Goal: Transaction & Acquisition: Purchase product/service

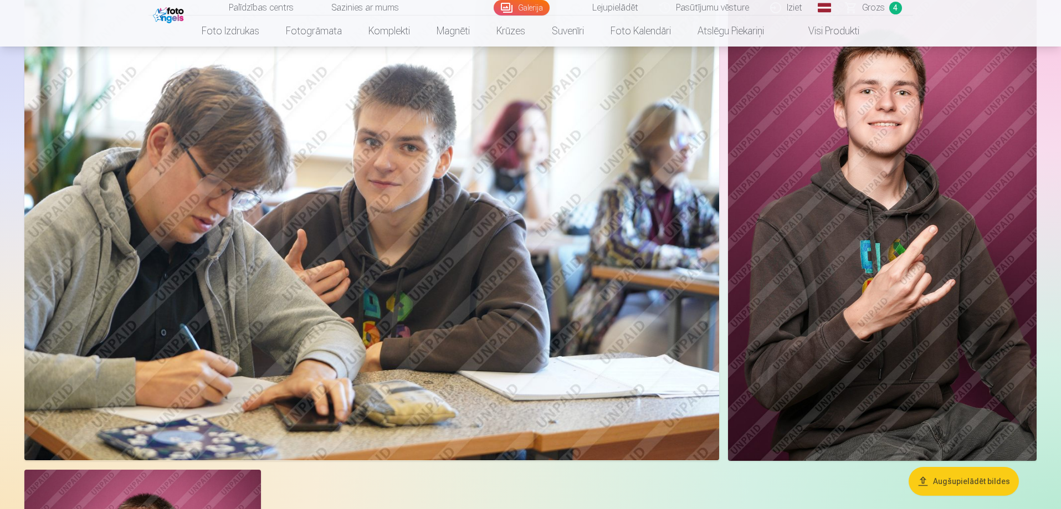
scroll to position [4098, 0]
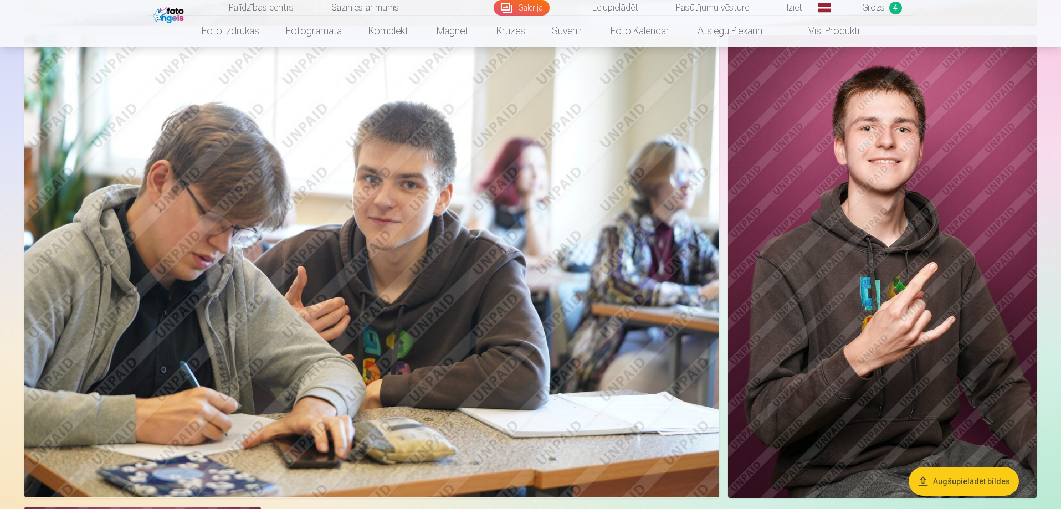
click at [886, 7] on link "Grozs 4" at bounding box center [874, 8] width 78 height 16
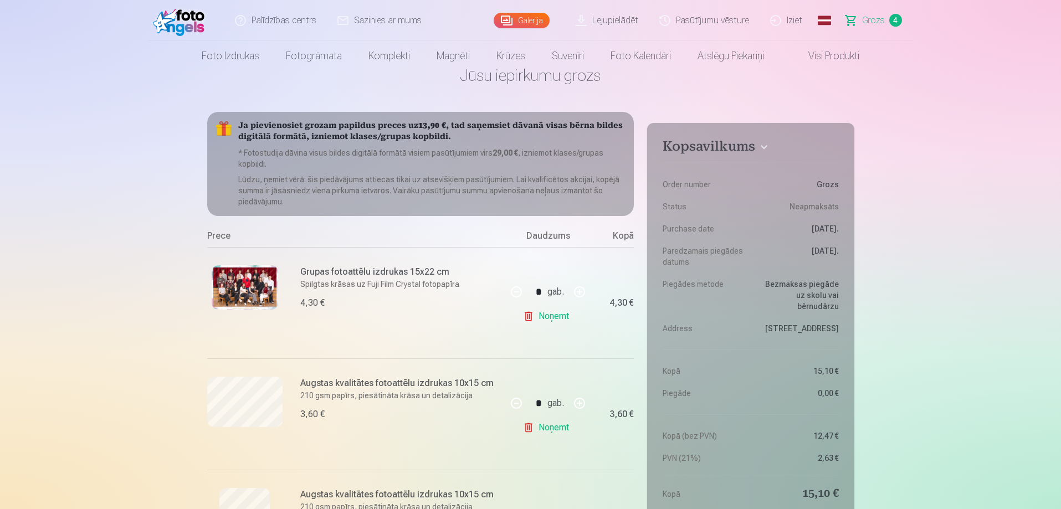
scroll to position [222, 0]
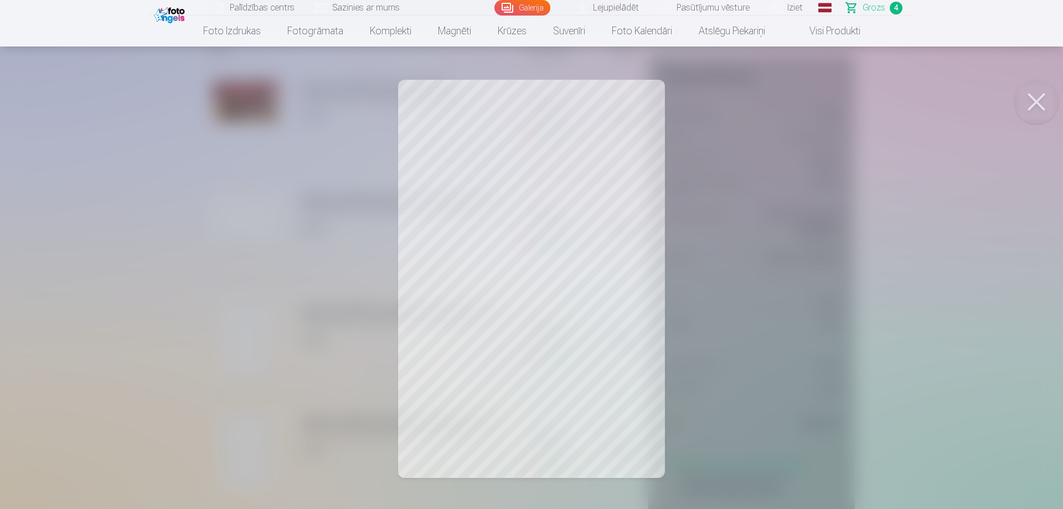
click at [252, 339] on div at bounding box center [531, 254] width 1063 height 509
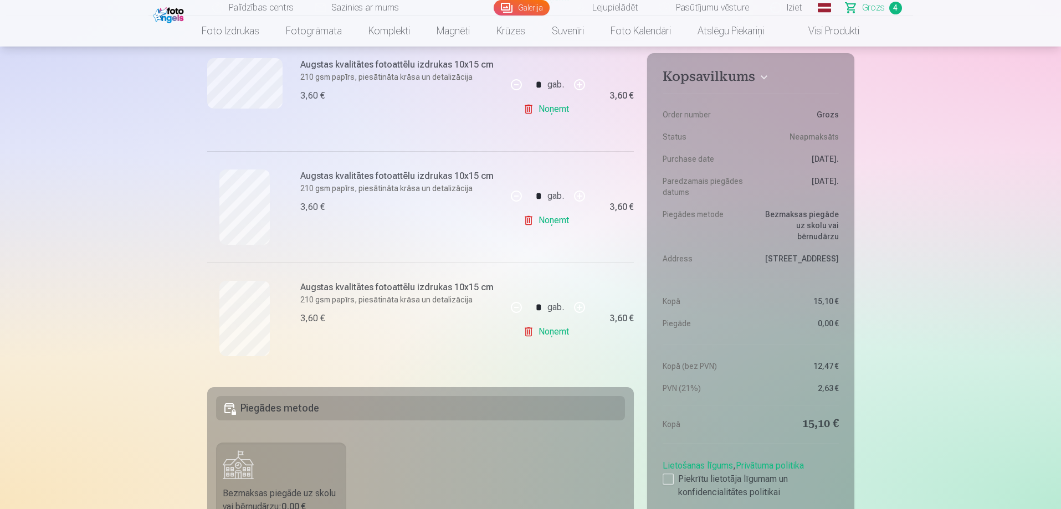
scroll to position [443, 0]
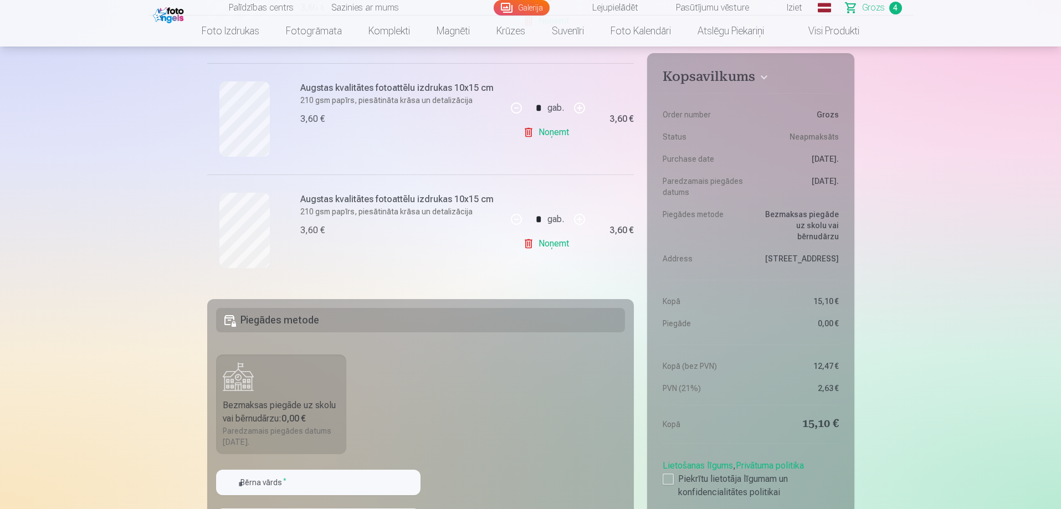
click at [274, 246] on div at bounding box center [244, 230] width 75 height 75
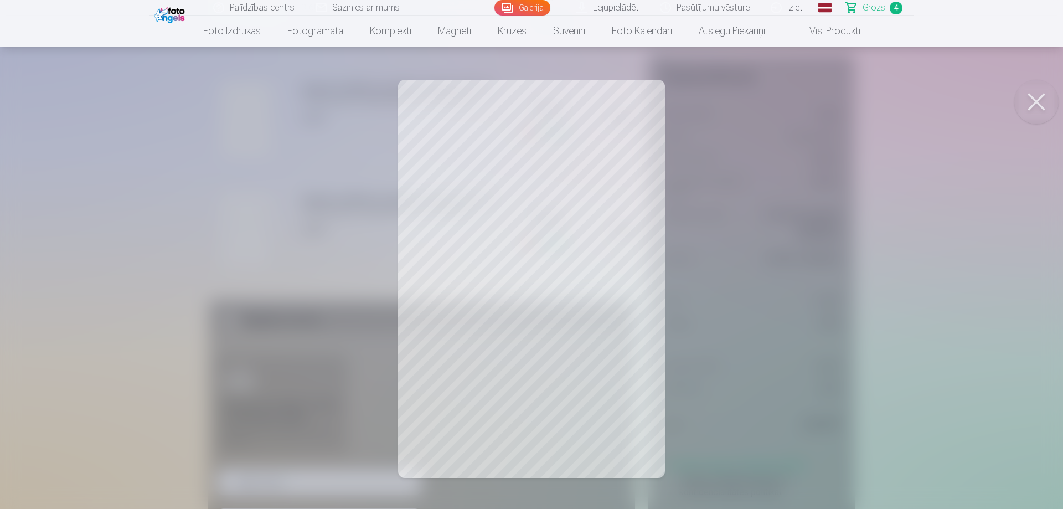
click at [236, 226] on div at bounding box center [531, 254] width 1063 height 509
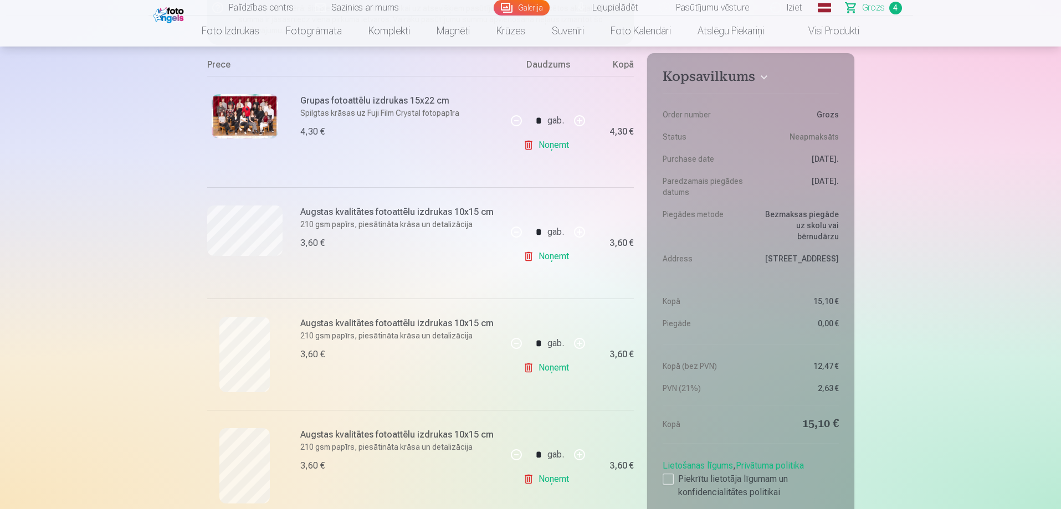
scroll to position [166, 0]
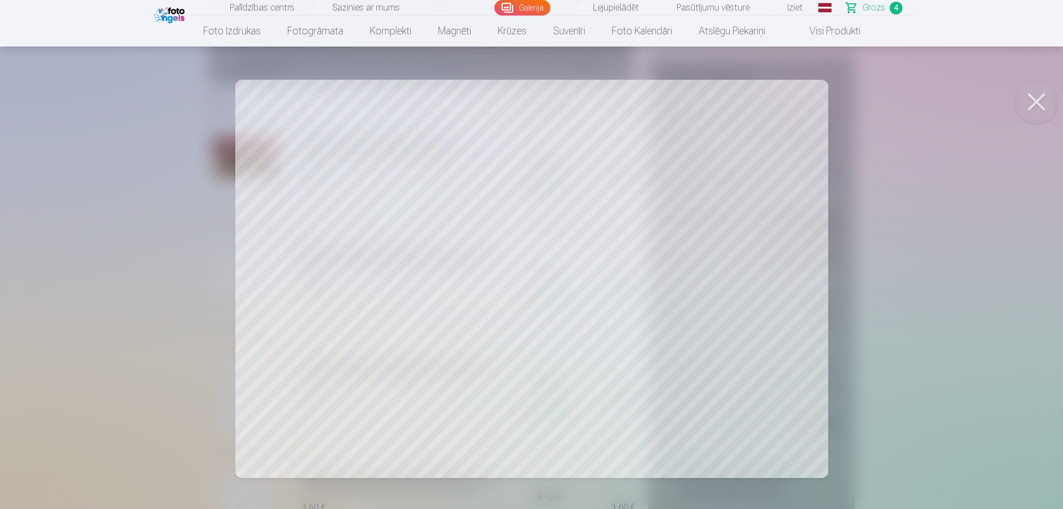
click at [134, 243] on div at bounding box center [531, 254] width 1063 height 509
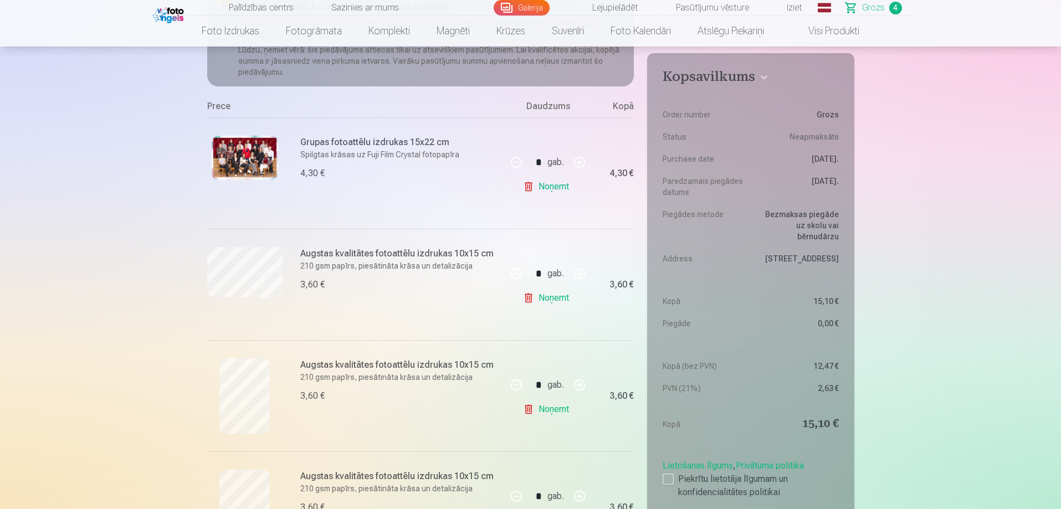
click at [247, 150] on img at bounding box center [245, 158] width 66 height 44
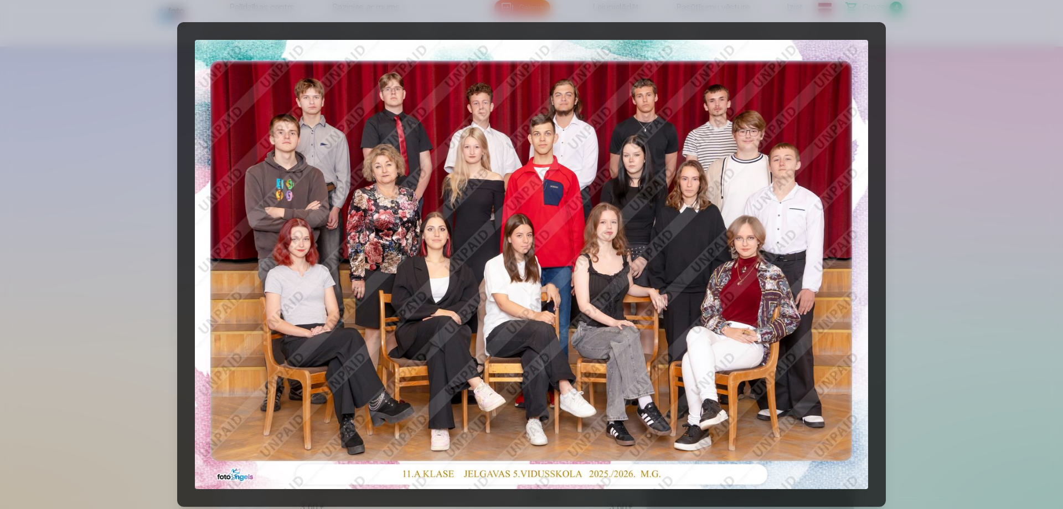
click at [76, 178] on div at bounding box center [531, 254] width 1063 height 509
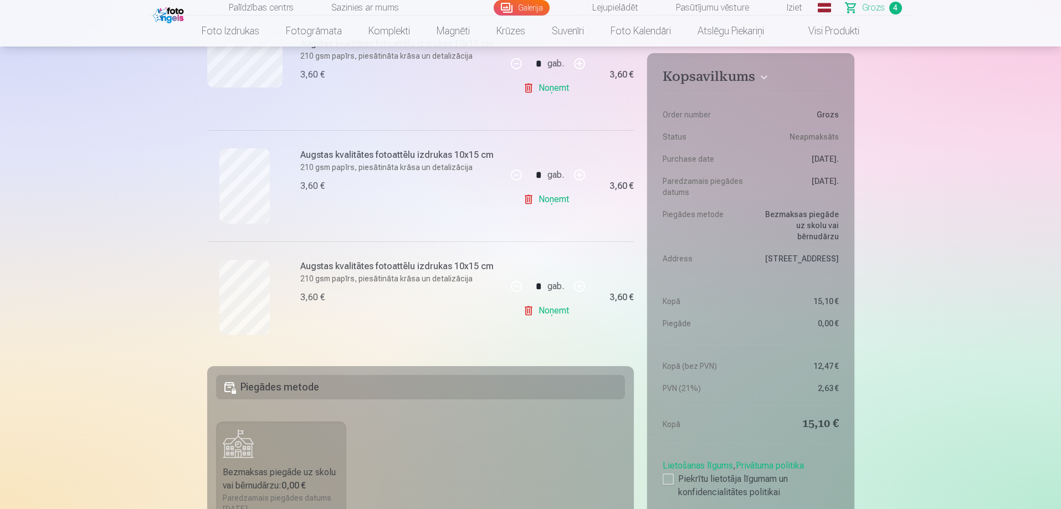
scroll to position [388, 0]
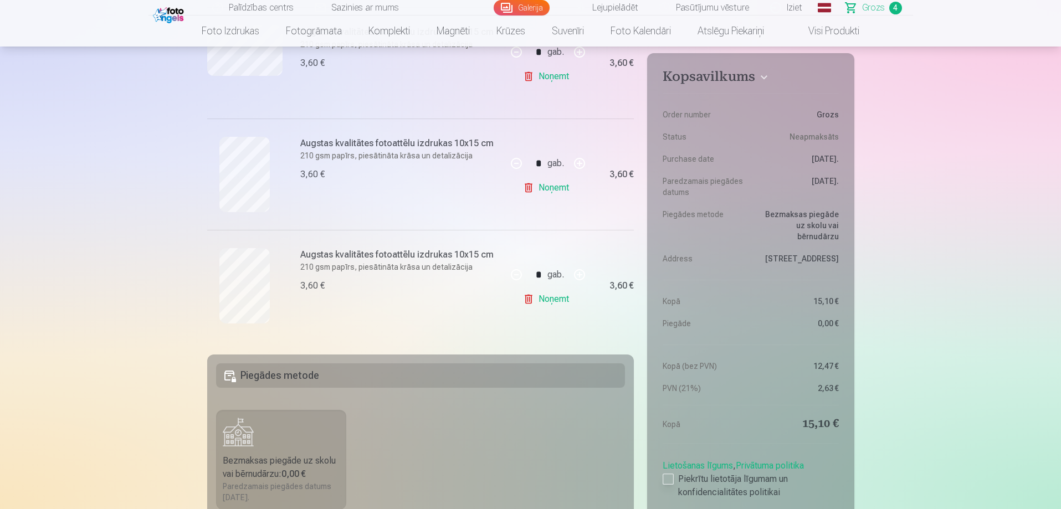
click at [677, 486] on label "Piekrītu lietotāja līgumam un konfidencialitātes politikai" at bounding box center [750, 485] width 176 height 27
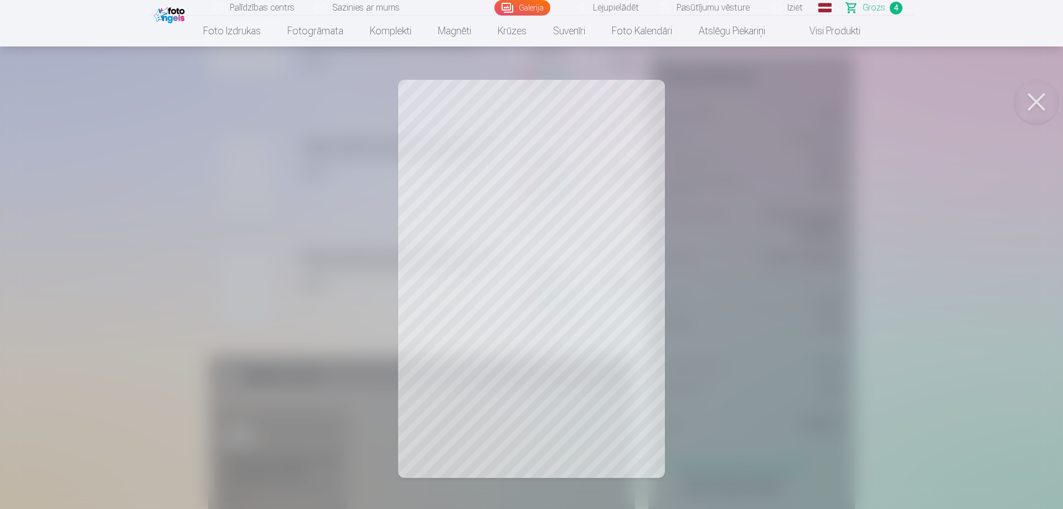
click at [232, 258] on div at bounding box center [531, 254] width 1063 height 509
drag, startPoint x: 44, startPoint y: 256, endPoint x: 239, endPoint y: 226, distance: 197.3
click at [54, 256] on div at bounding box center [531, 254] width 1063 height 509
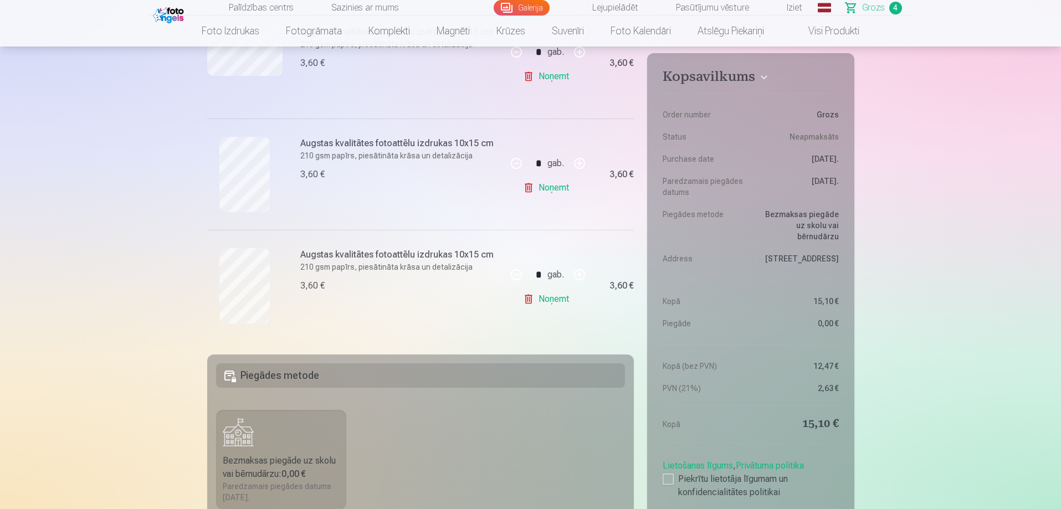
click at [277, 176] on div at bounding box center [244, 174] width 75 height 75
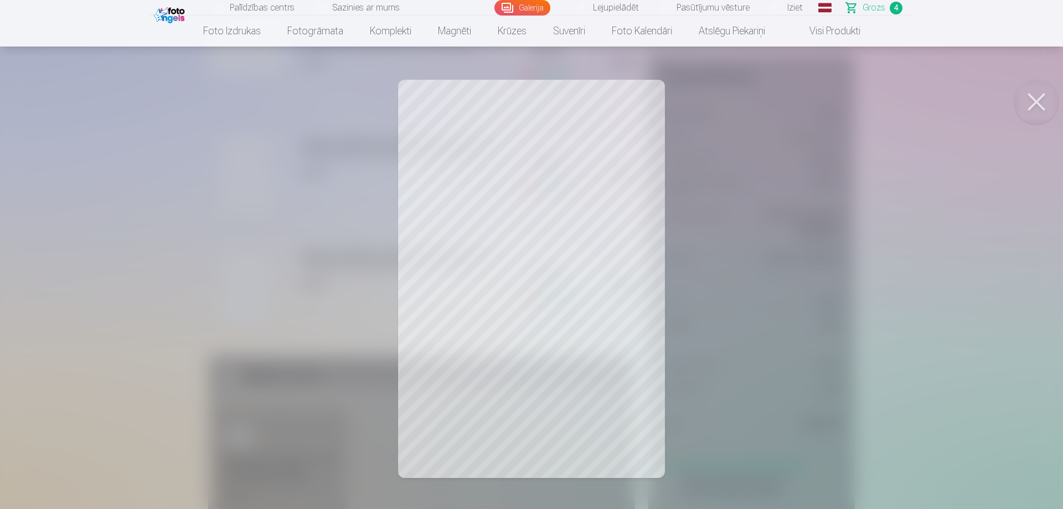
click at [241, 135] on div at bounding box center [531, 254] width 1063 height 509
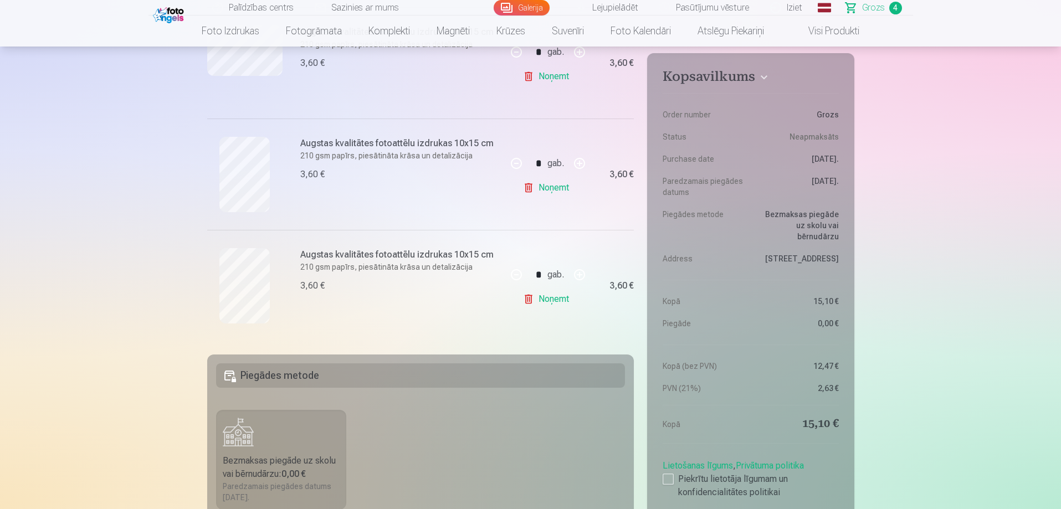
click at [217, 301] on div at bounding box center [244, 285] width 75 height 75
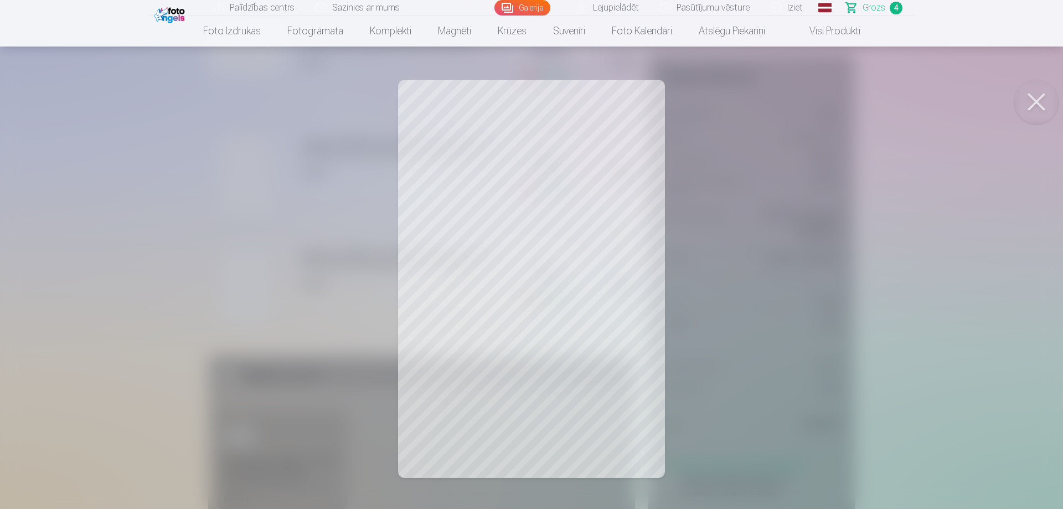
click at [326, 116] on div at bounding box center [531, 254] width 1063 height 509
click at [359, 188] on div at bounding box center [531, 254] width 1063 height 509
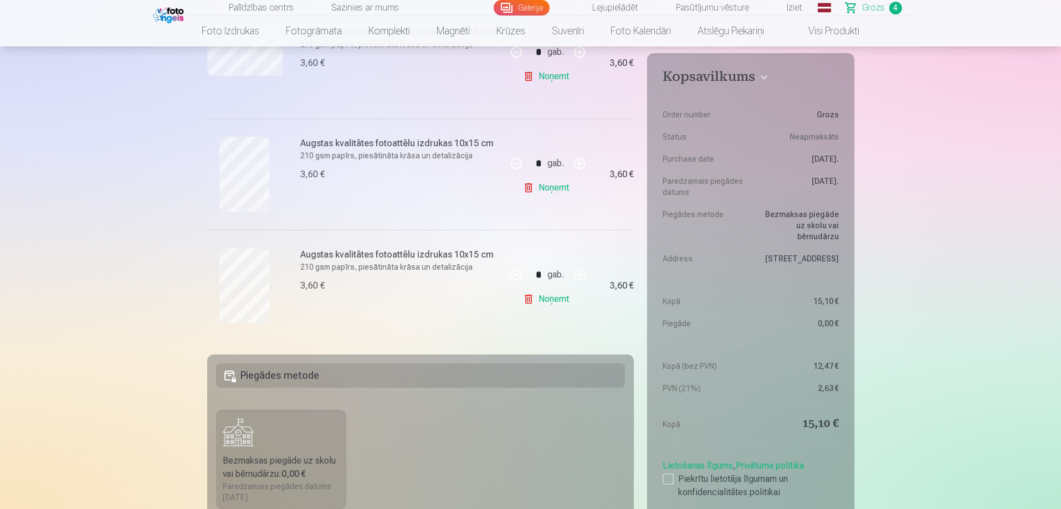
click at [542, 306] on link "Noņemt" at bounding box center [548, 299] width 50 height 22
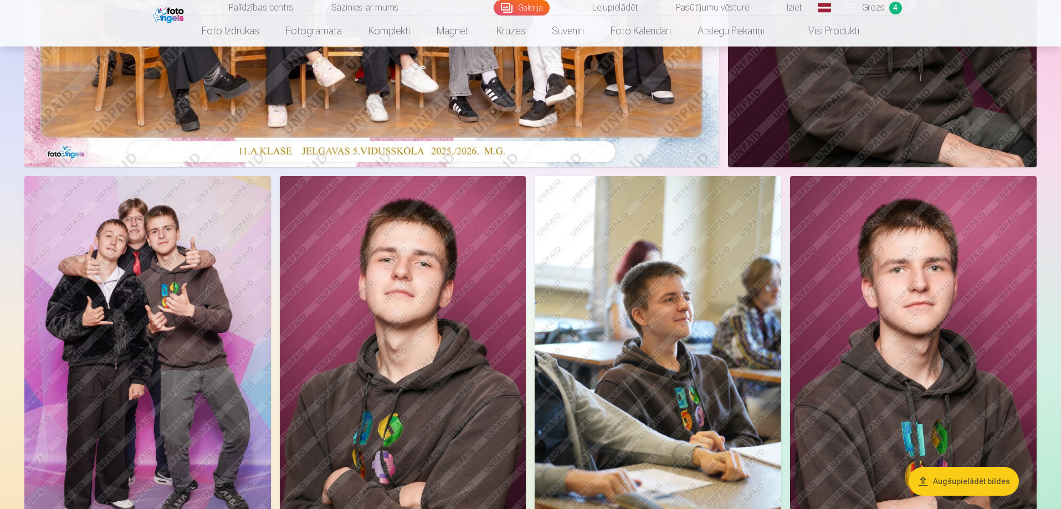
scroll to position [443, 0]
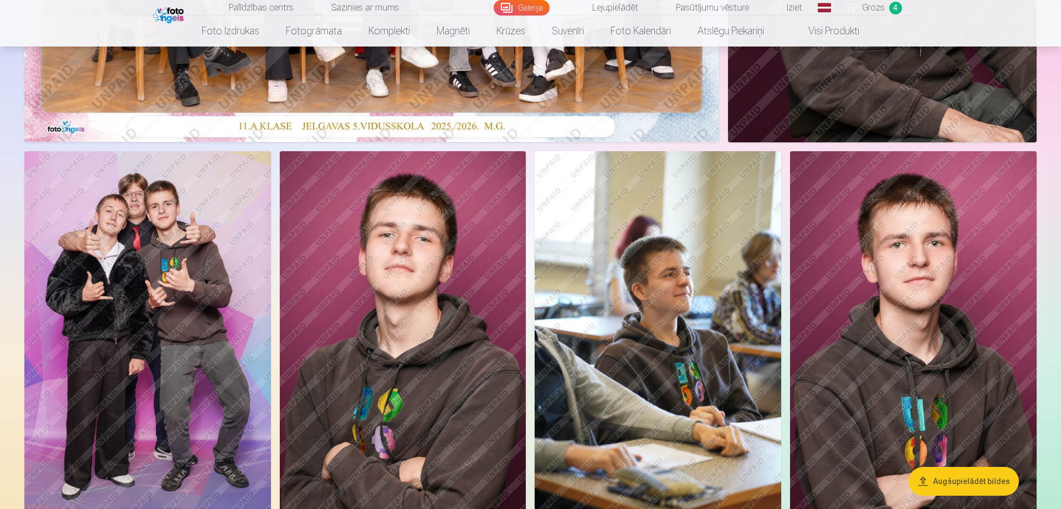
click at [626, 216] on img at bounding box center [657, 335] width 246 height 369
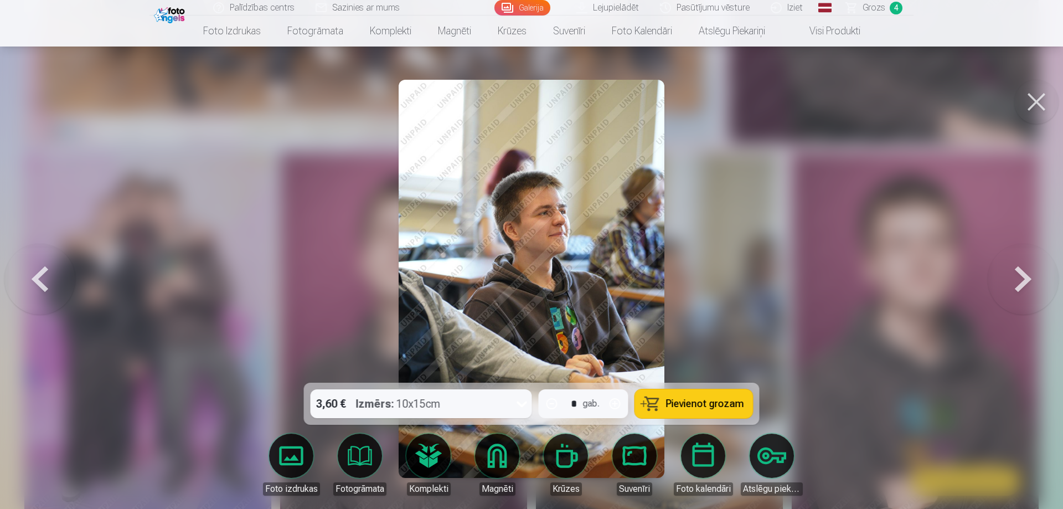
click at [720, 198] on div at bounding box center [531, 254] width 1063 height 509
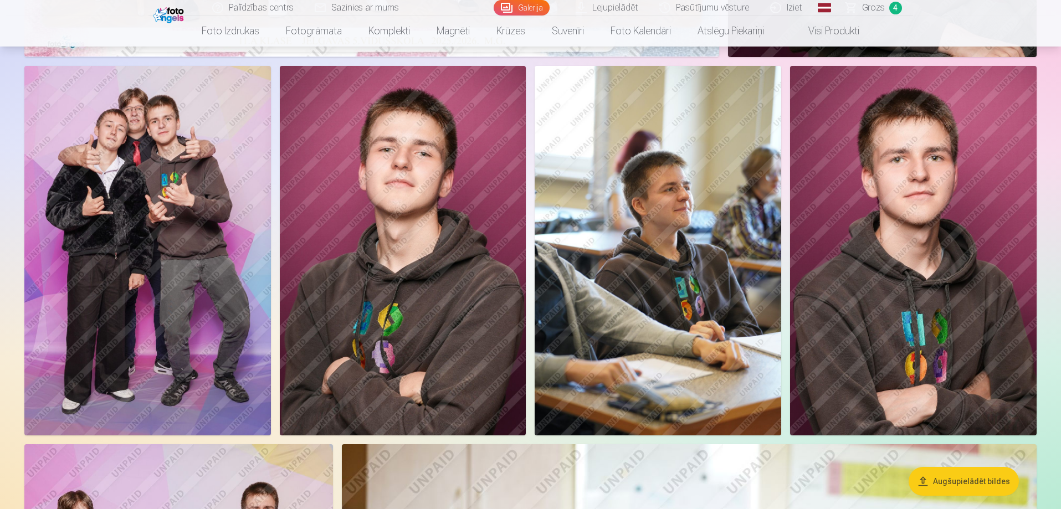
scroll to position [554, 0]
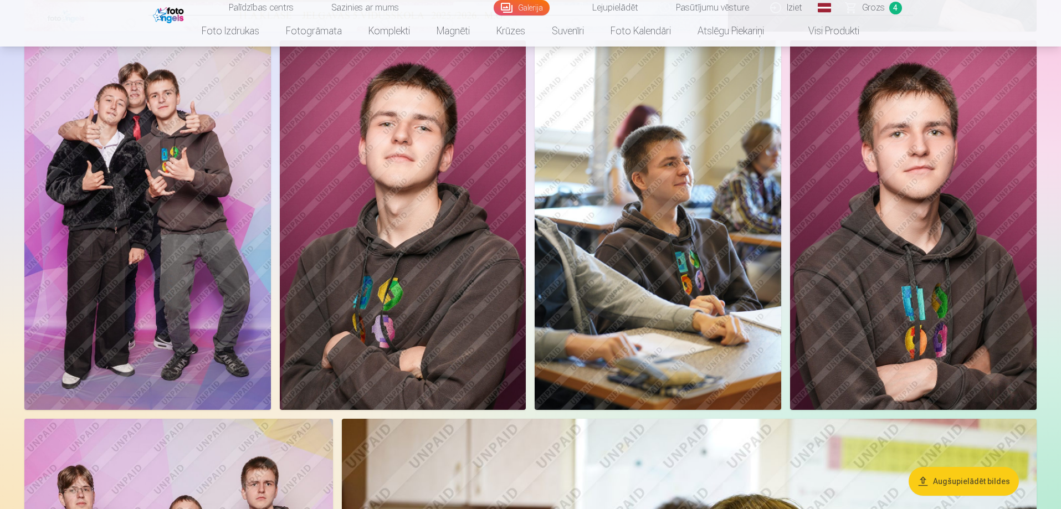
click at [414, 243] on img at bounding box center [403, 224] width 246 height 369
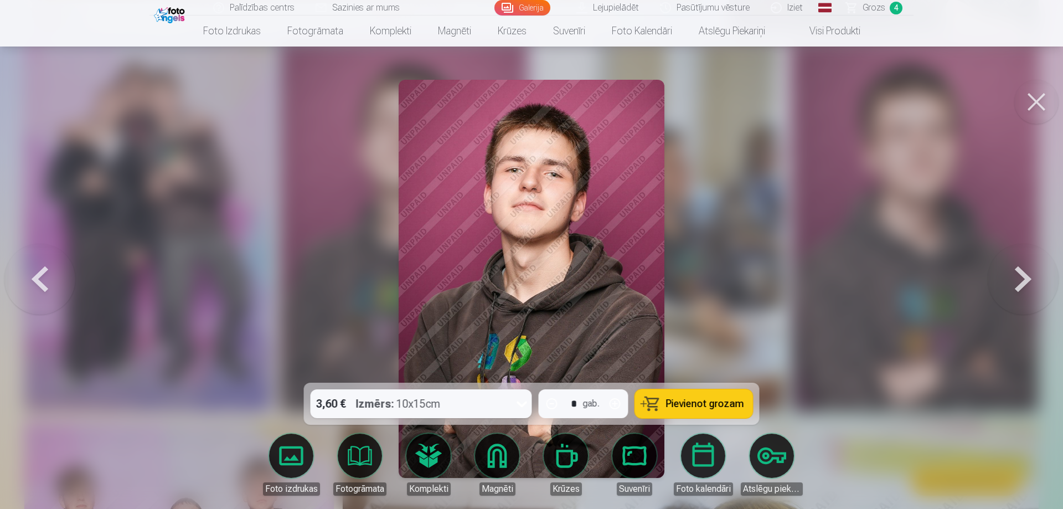
click at [351, 146] on div at bounding box center [531, 254] width 1063 height 509
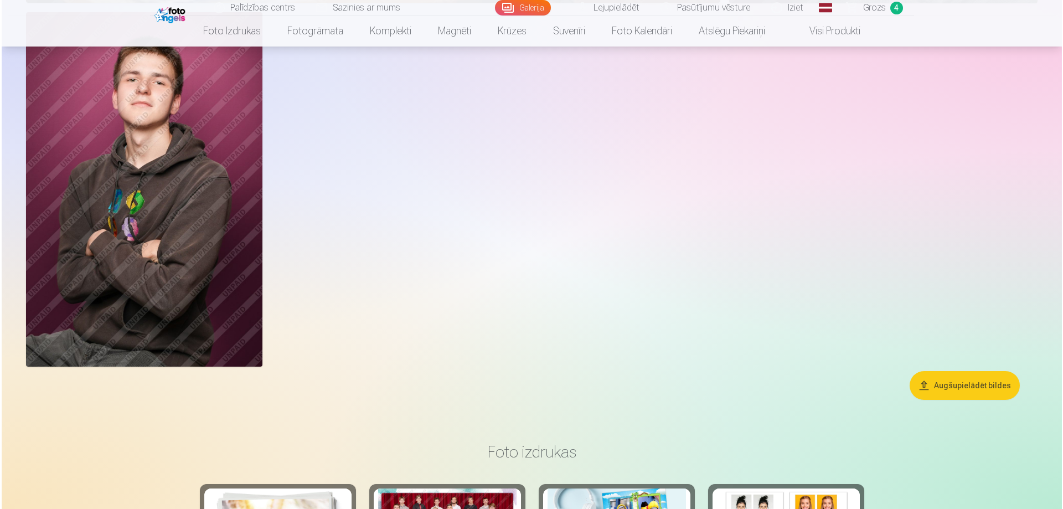
scroll to position [4597, 0]
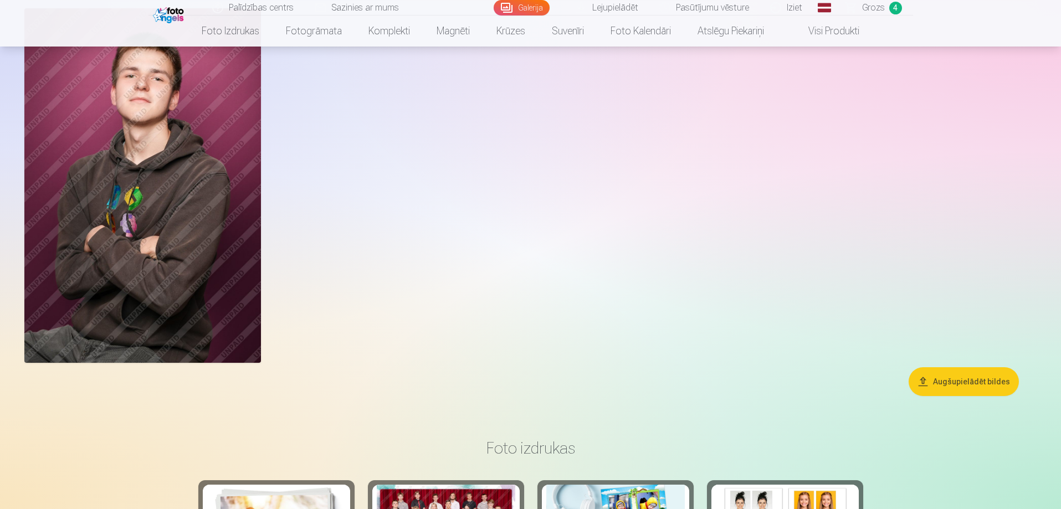
click at [157, 158] on img at bounding box center [142, 185] width 236 height 354
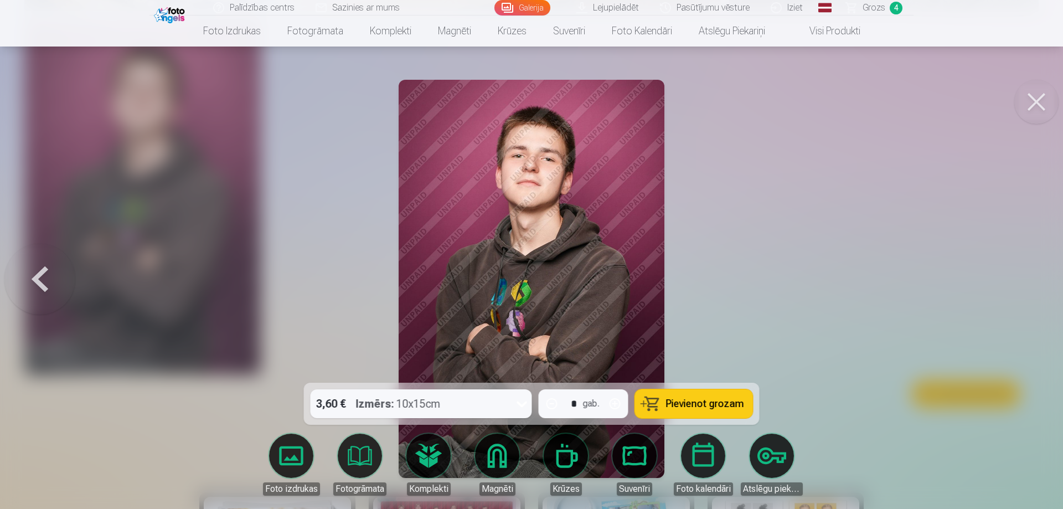
click at [692, 407] on span "Pievienot grozam" at bounding box center [705, 404] width 78 height 10
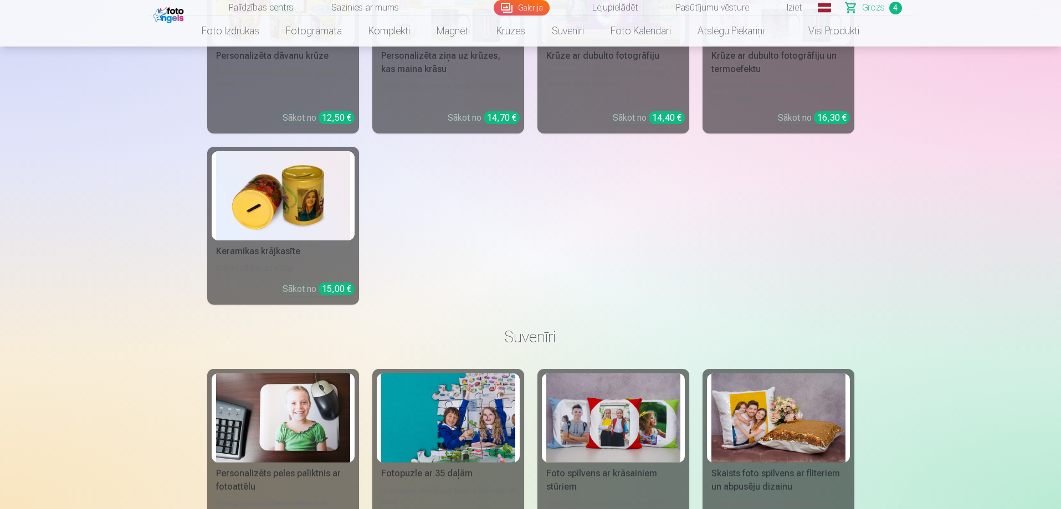
drag, startPoint x: 536, startPoint y: 295, endPoint x: 572, endPoint y: 122, distance: 176.4
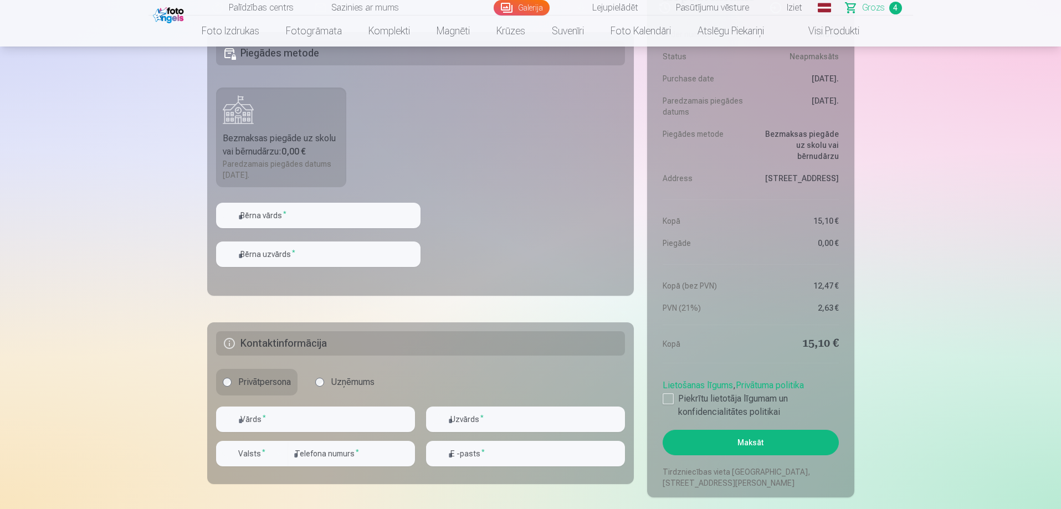
scroll to position [720, 0]
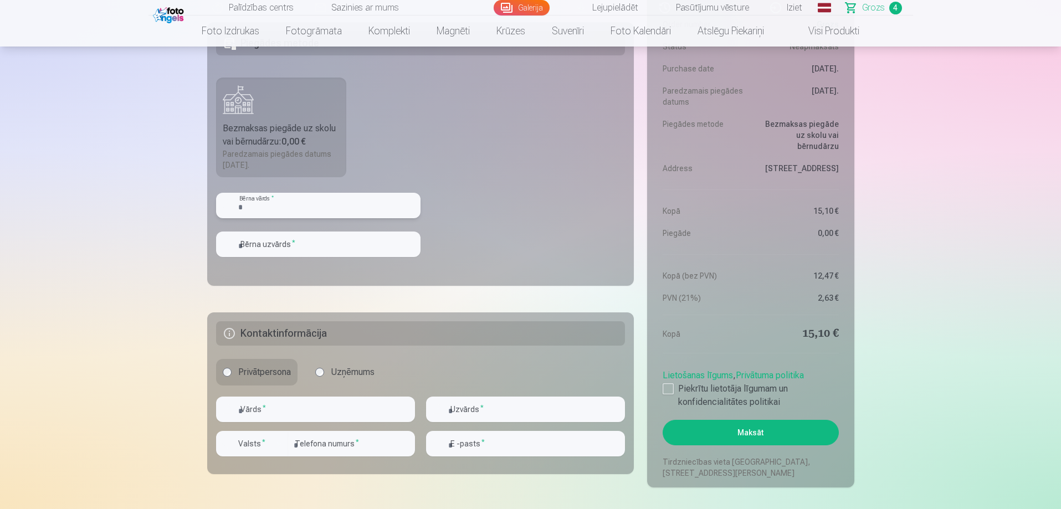
click at [306, 209] on input "text" at bounding box center [318, 205] width 204 height 25
type input "********"
type input "*********"
click at [265, 410] on input "text" at bounding box center [315, 409] width 199 height 25
type input "********"
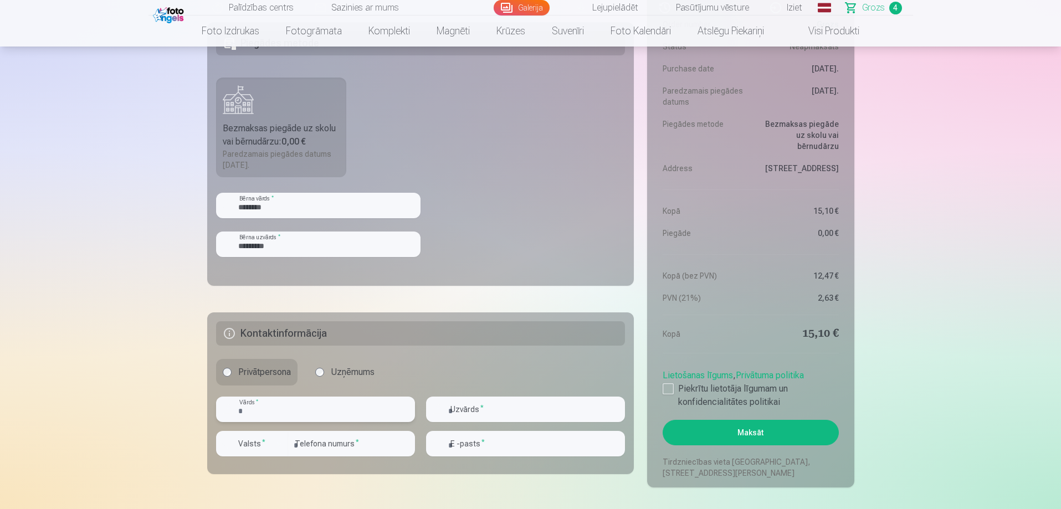
type input "*********"
type input "*******"
type input "**********"
click at [373, 433] on input "*******" at bounding box center [351, 443] width 127 height 25
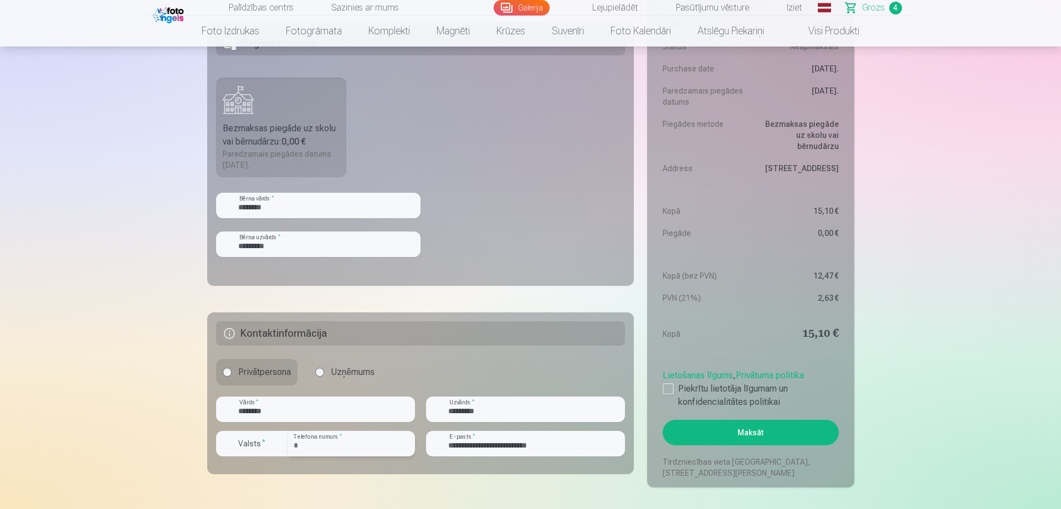
type input "********"
click at [259, 453] on button "Valsts *" at bounding box center [252, 443] width 72 height 25
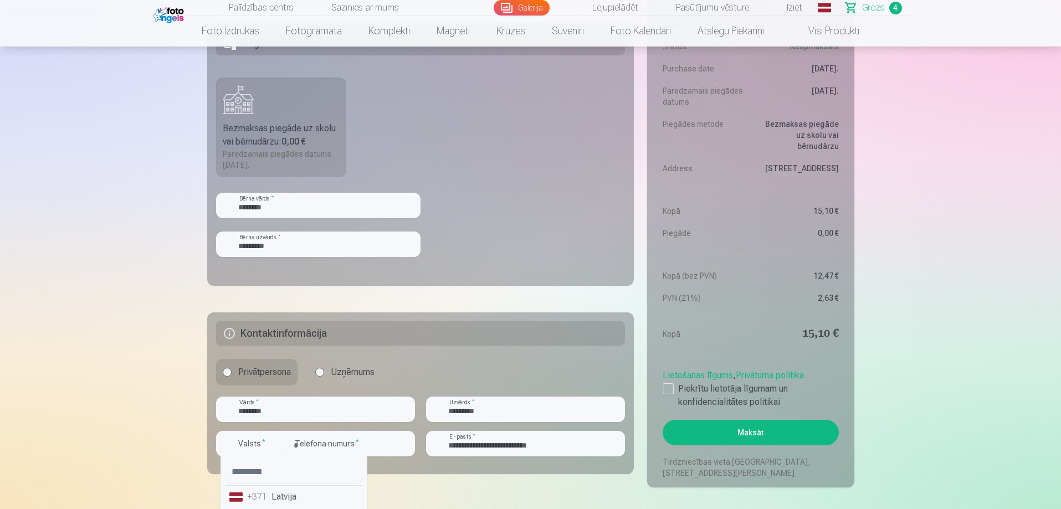
click at [295, 498] on li "+371 Latvija" at bounding box center [294, 497] width 138 height 22
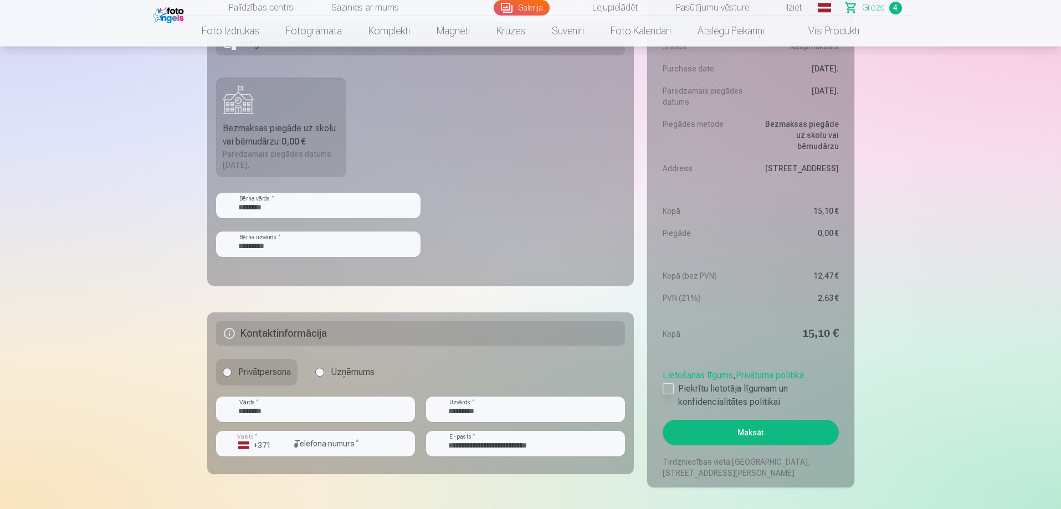
click at [718, 401] on label "Piekrītu lietotāja līgumam un konfidencialitātes politikai" at bounding box center [750, 395] width 176 height 27
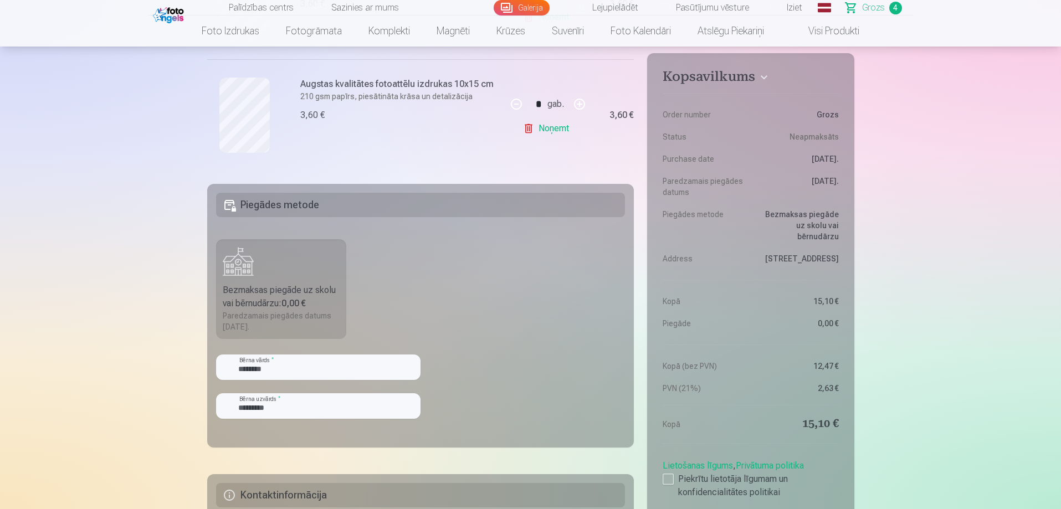
scroll to position [554, 0]
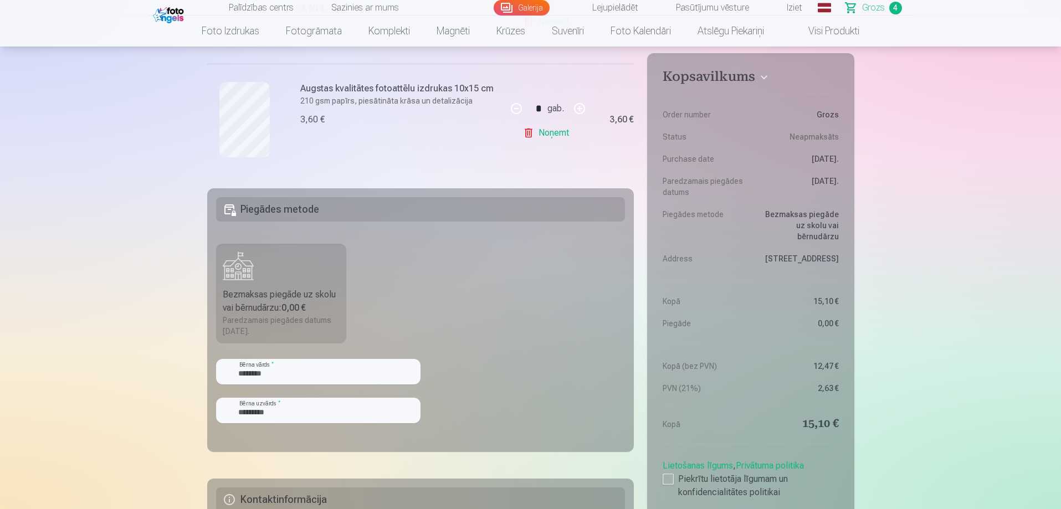
click at [292, 313] on div "Bezmaksas piegāde uz skolu vai bērnudārzu : 0,00 €" at bounding box center [281, 301] width 117 height 27
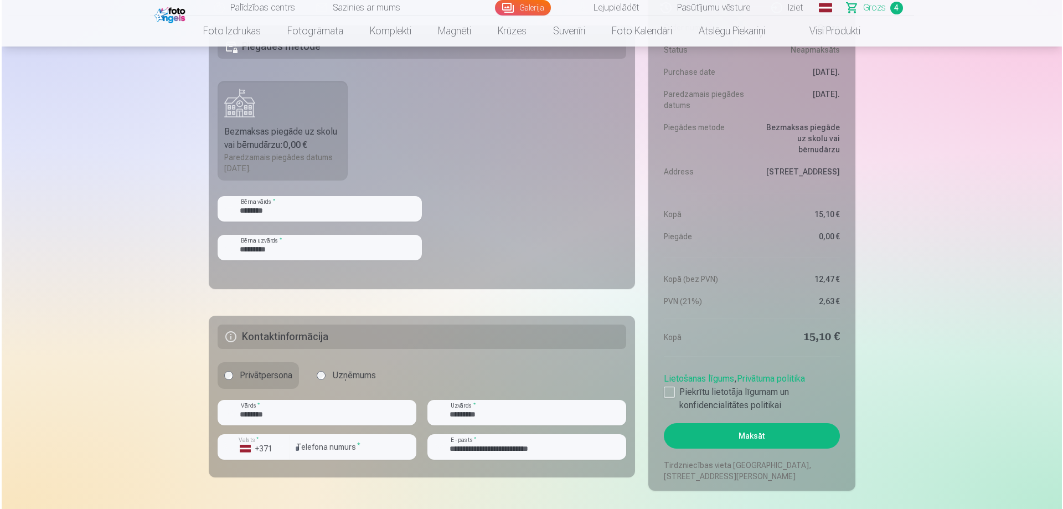
scroll to position [720, 0]
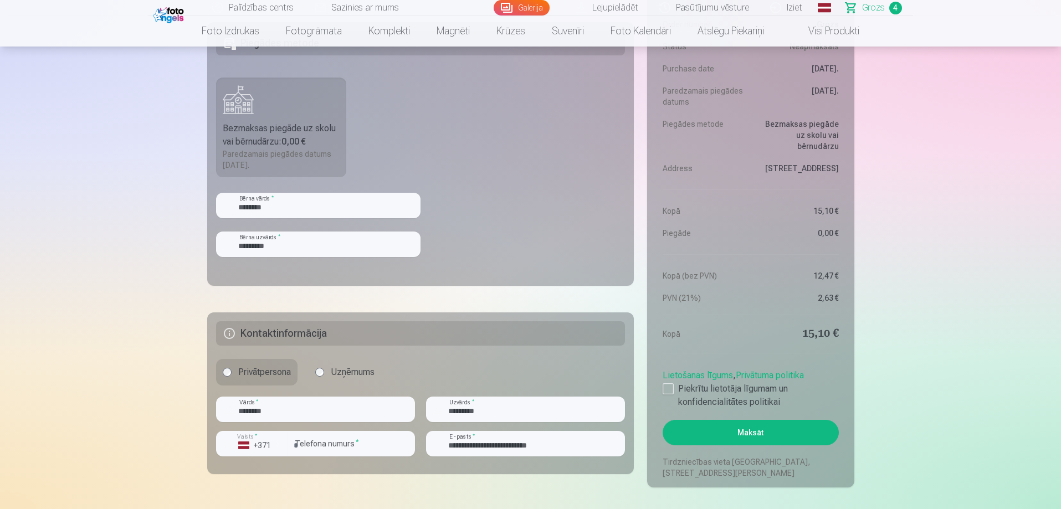
click at [675, 431] on button "Maksāt" at bounding box center [750, 432] width 176 height 25
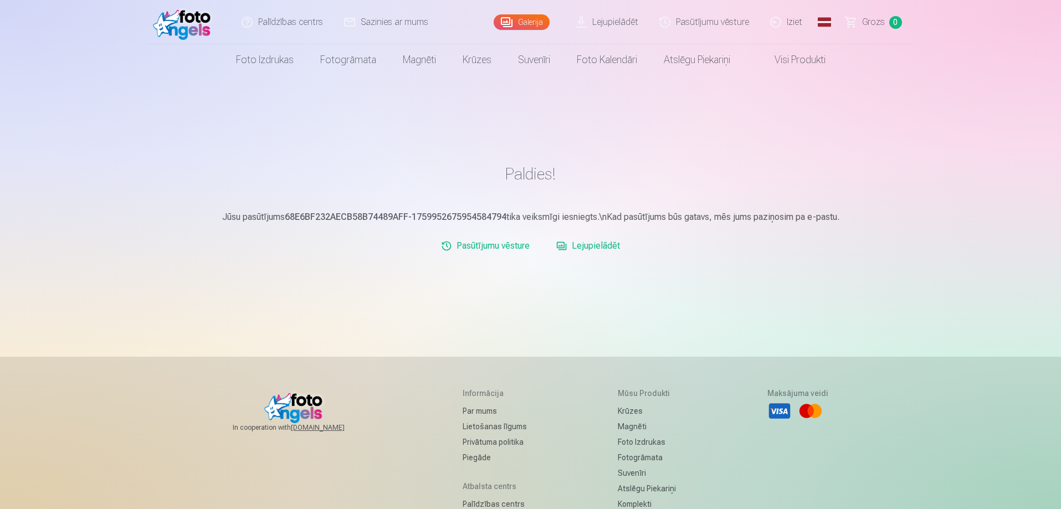
click at [485, 236] on link "Pasūtījumu vēsture" at bounding box center [484, 246] width 97 height 22
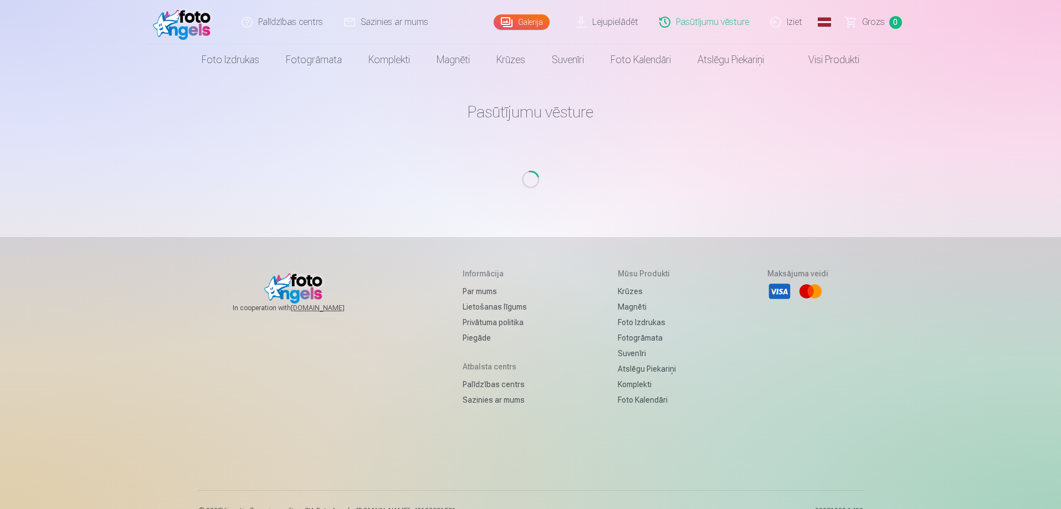
click at [483, 241] on div "In cooperation with izzipix.com Informācija Par mums Lietošanas līgums Privātum…" at bounding box center [530, 389] width 665 height 305
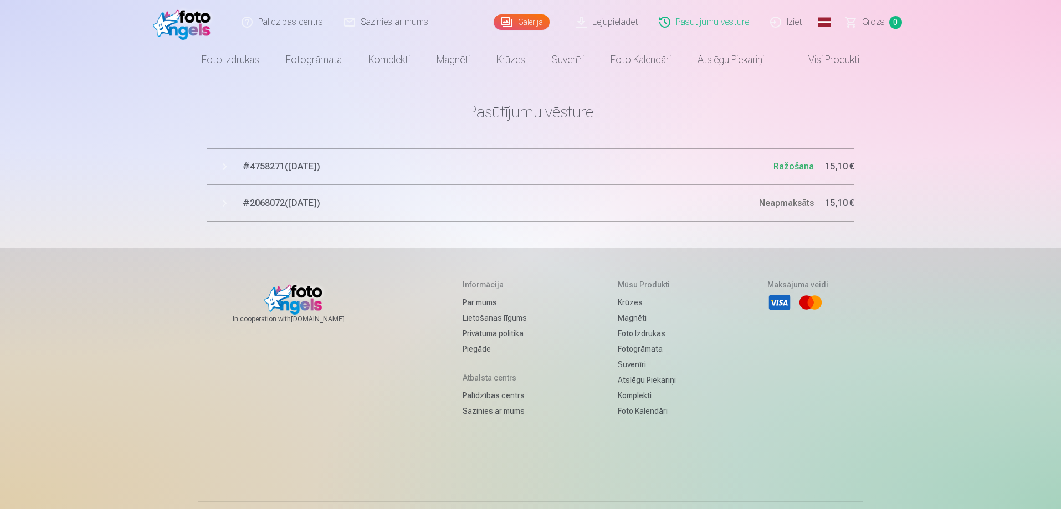
click at [299, 162] on span "# 4758271 ( 8.10.2025 )" at bounding box center [508, 166] width 531 height 13
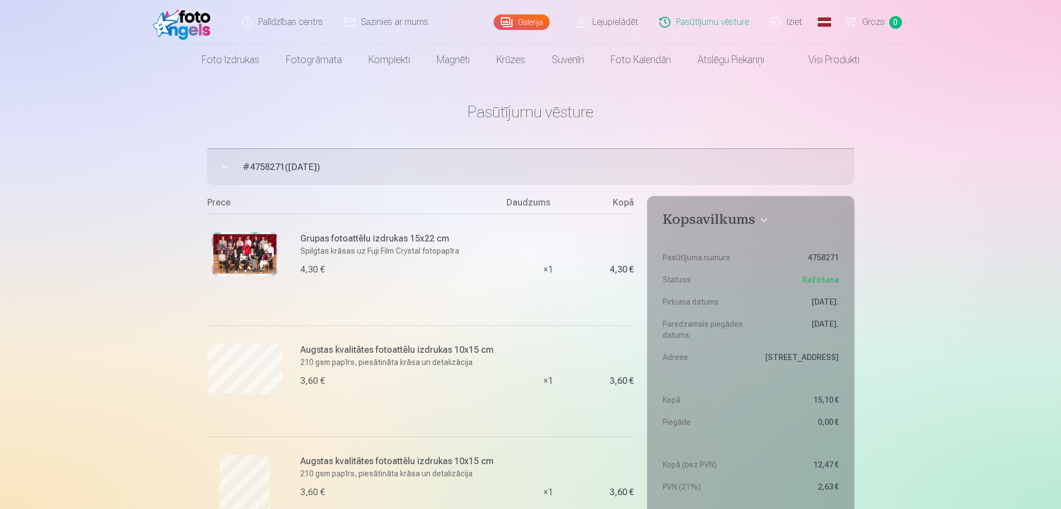
click at [250, 259] on img at bounding box center [245, 254] width 66 height 44
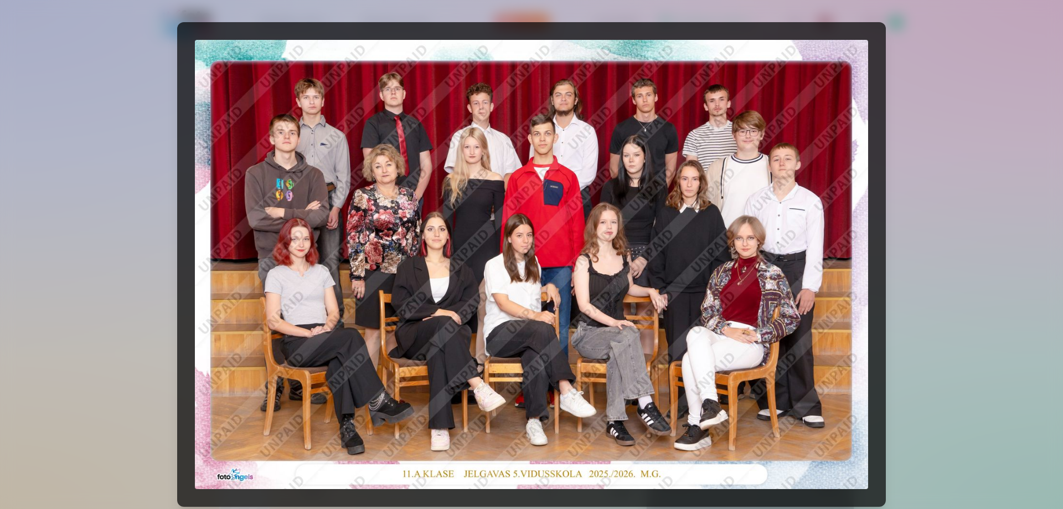
click at [912, 214] on div at bounding box center [531, 254] width 1063 height 509
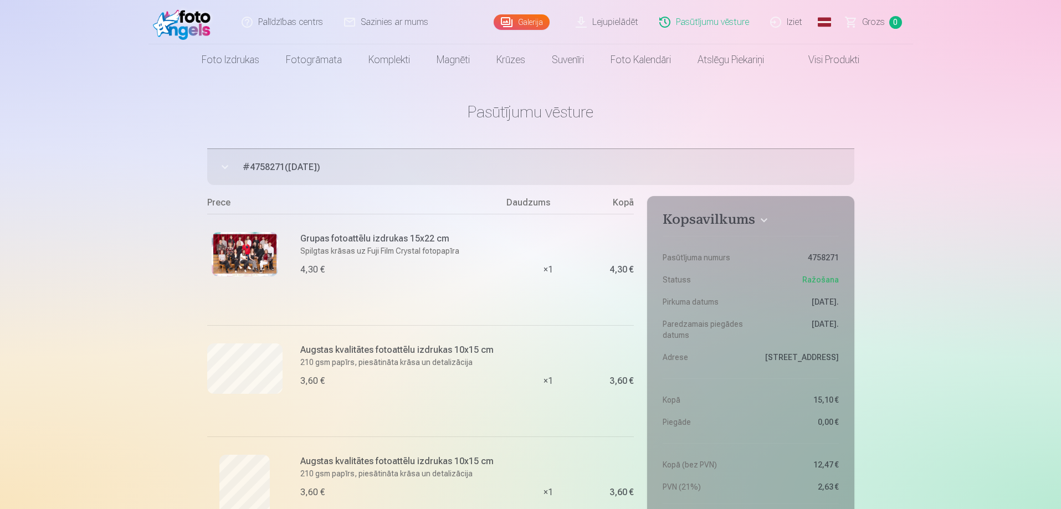
click at [246, 340] on div "Augstas kvalitātes fotoattēlu izdrukas 10x15 cm 210 gsm papīrs, piesātināta krā…" at bounding box center [357, 380] width 300 height 111
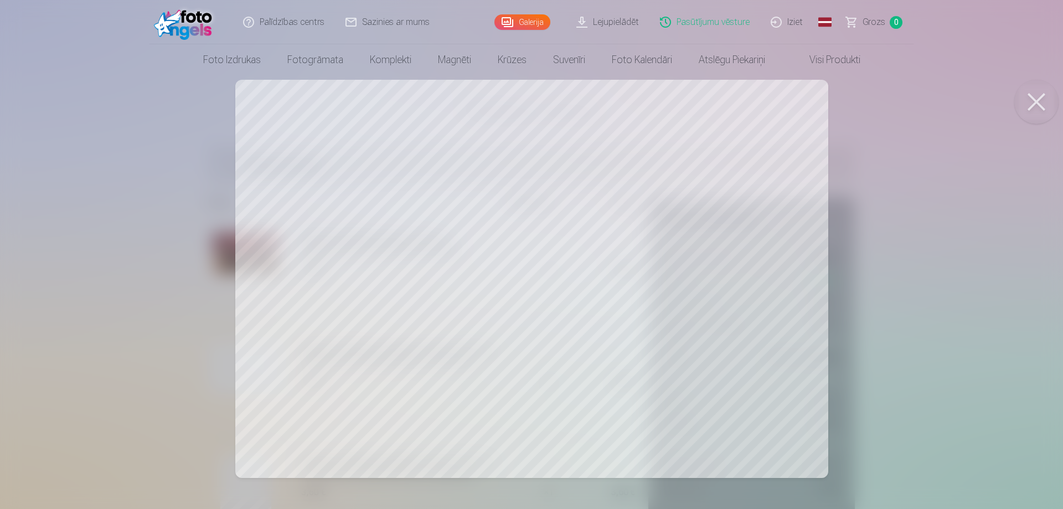
click at [171, 276] on div at bounding box center [531, 254] width 1063 height 509
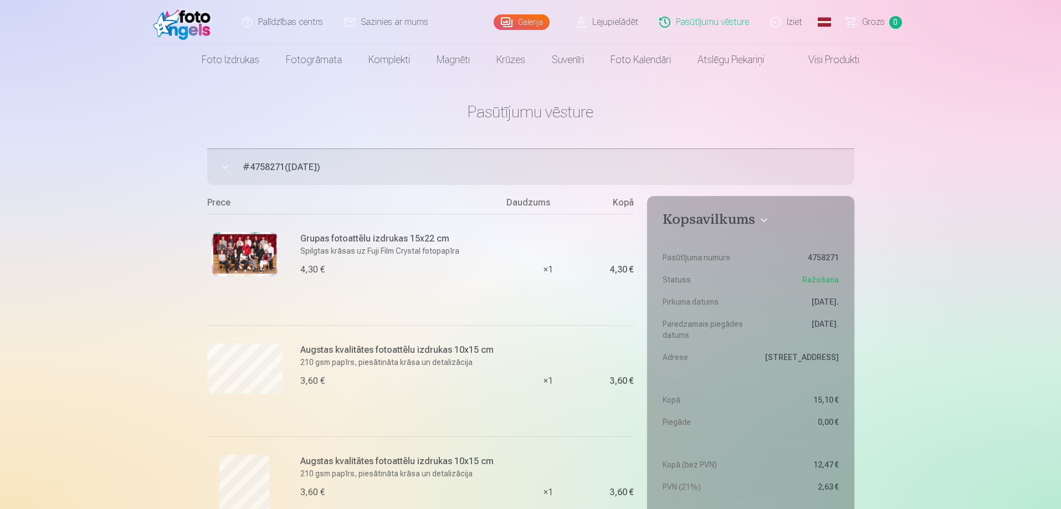
click at [264, 224] on div "Grupas fotoattēlu izdrukas 15x22 cm Spilgtas krāsas uz Fuji Film Crystal fotopa…" at bounding box center [357, 269] width 300 height 111
click at [258, 243] on img at bounding box center [245, 254] width 66 height 44
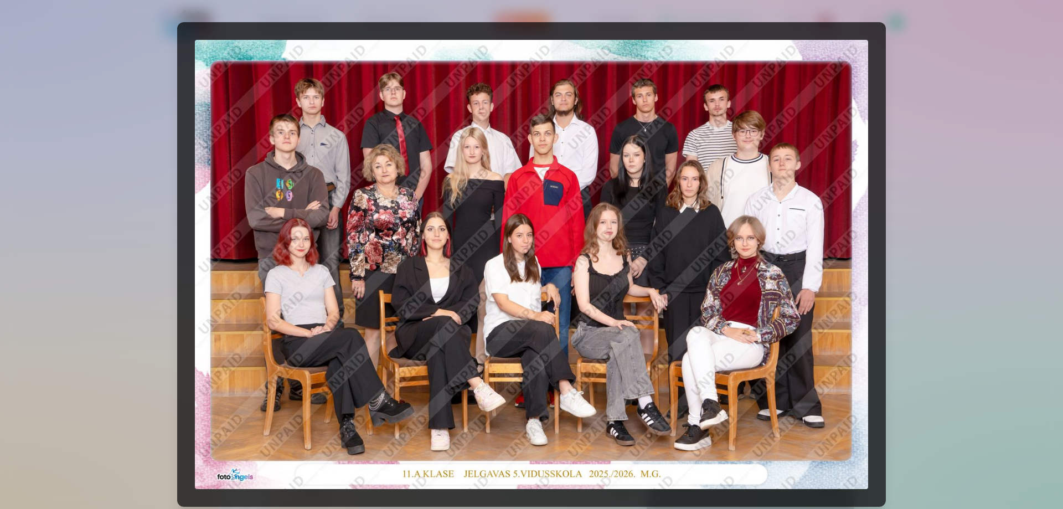
click at [173, 157] on div at bounding box center [531, 254] width 1063 height 509
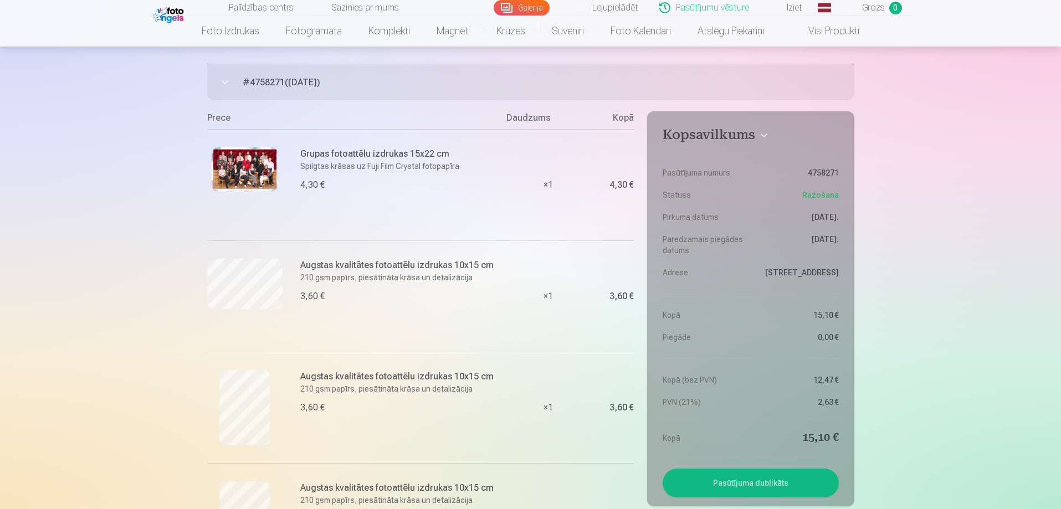
scroll to position [222, 0]
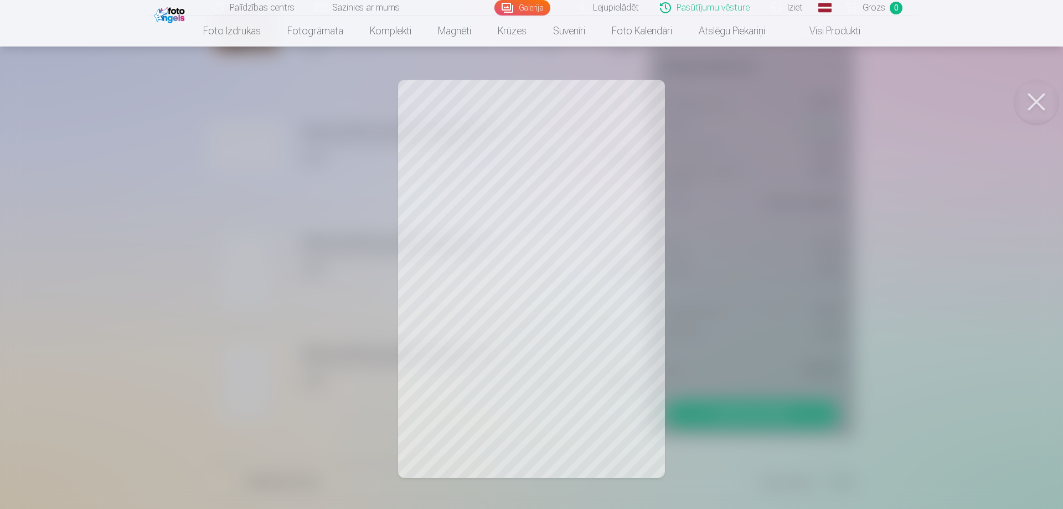
click at [199, 239] on div at bounding box center [531, 254] width 1063 height 509
click at [229, 387] on div at bounding box center [531, 254] width 1063 height 509
